Goal: Information Seeking & Learning: Learn about a topic

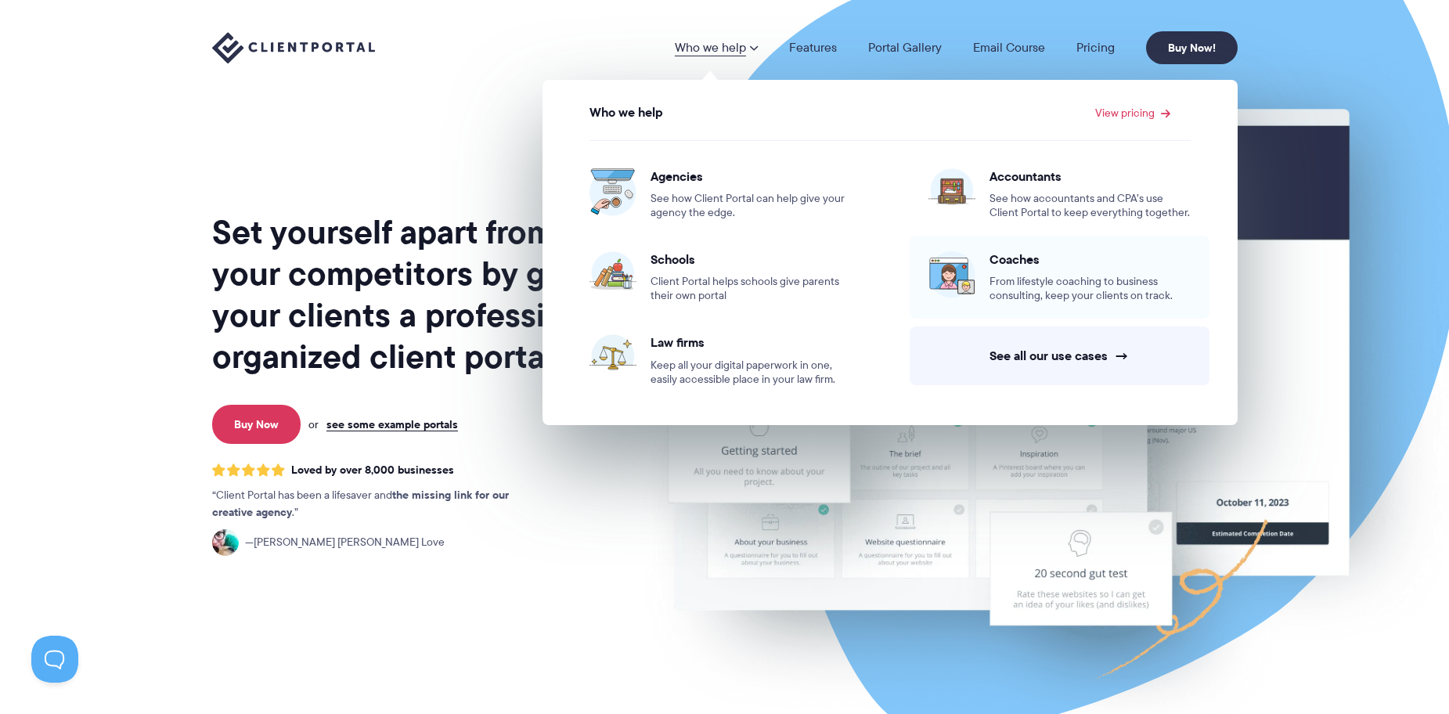
click at [1040, 279] on span "From lifestyle coaching to business consulting, keep your clients on track." at bounding box center [1089, 289] width 201 height 28
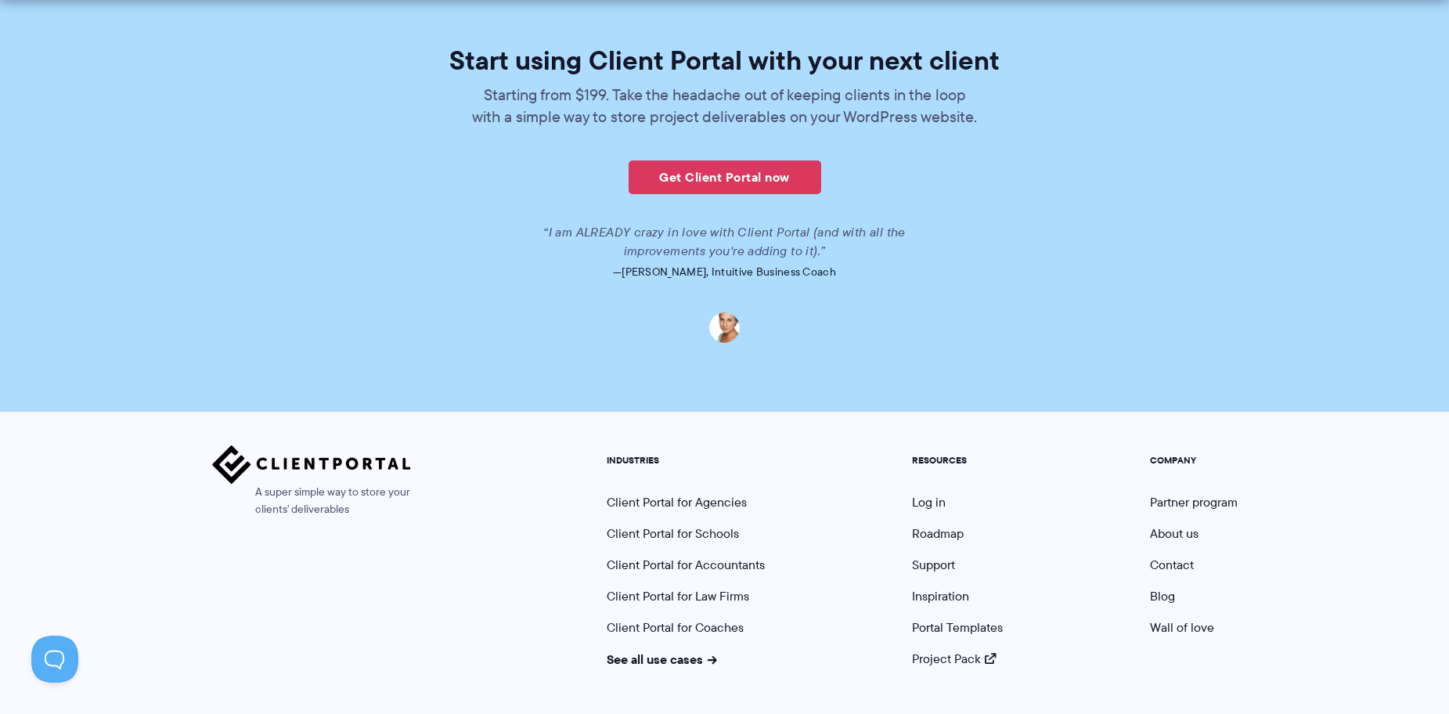
scroll to position [3738, 0]
